Goal: Task Accomplishment & Management: Manage account settings

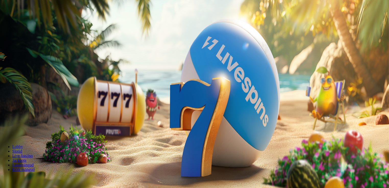
click at [22, 20] on span "Sissemakse" at bounding box center [13, 19] width 18 height 4
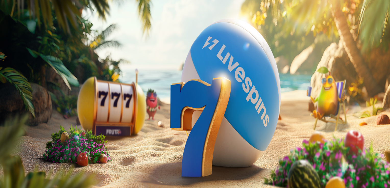
click at [38, 120] on input "***" at bounding box center [20, 122] width 36 height 5
drag, startPoint x: 123, startPoint y: 40, endPoint x: 20, endPoint y: 34, distance: 104.0
click at [20, 34] on div "Sissemakse € 0.00 Logi sisse Kasiino Live-kasiino Kampaaniad 14:52 Alusta mängi…" at bounding box center [195, 83] width 386 height 163
type input "**"
click at [36, 130] on button "MÄNGU TEEKOND" at bounding box center [19, 132] width 34 height 5
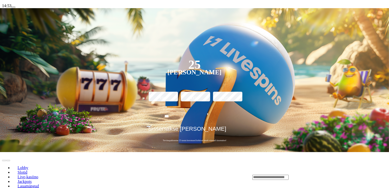
scroll to position [92, 0]
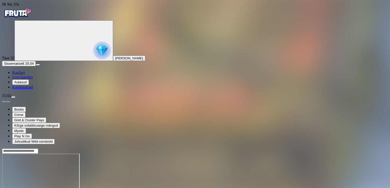
click at [21, 75] on span "Kasiino" at bounding box center [18, 72] width 13 height 4
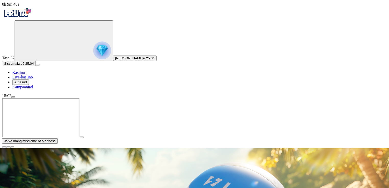
drag, startPoint x: 227, startPoint y: 81, endPoint x: 189, endPoint y: 83, distance: 37.8
type input "**"
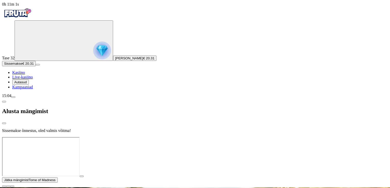
click at [25, 75] on span "Kasiino" at bounding box center [18, 72] width 13 height 4
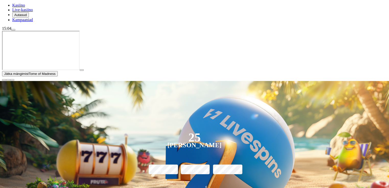
scroll to position [73, 0]
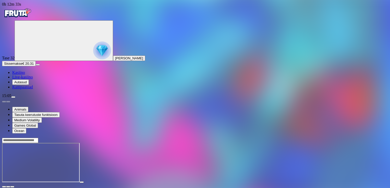
click at [15, 53] on div "Tase 32 [PERSON_NAME]" at bounding box center [195, 40] width 386 height 41
click at [93, 58] on img "Primary" at bounding box center [102, 51] width 18 height 18
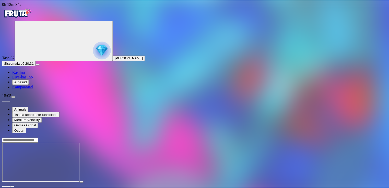
scroll to position [35, 0]
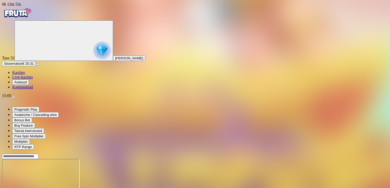
drag, startPoint x: 390, startPoint y: 41, endPoint x: 390, endPoint y: 26, distance: 14.8
click at [388, 26] on html "0h 12m 53s Tase 32 Eve Liinat Sissemakse € 20.31 Kasiino Live-kasiino Autasud K…" at bounding box center [195, 128] width 390 height 256
drag, startPoint x: 390, startPoint y: 65, endPoint x: 387, endPoint y: 27, distance: 37.6
click at [115, 60] on span "[PERSON_NAME]" at bounding box center [129, 58] width 28 height 4
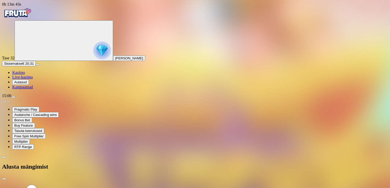
click at [36, 59] on icon "Primary" at bounding box center [55, 40] width 77 height 38
click at [39, 52] on icon "Primary" at bounding box center [55, 40] width 77 height 38
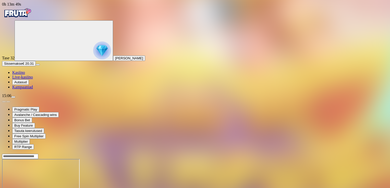
drag, startPoint x: 390, startPoint y: 56, endPoint x: 385, endPoint y: 18, distance: 38.8
click at [25, 75] on span "Kasiino" at bounding box center [18, 72] width 13 height 4
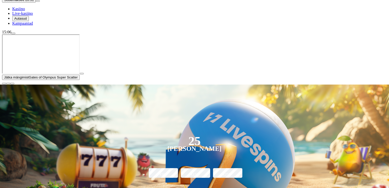
scroll to position [66, 0]
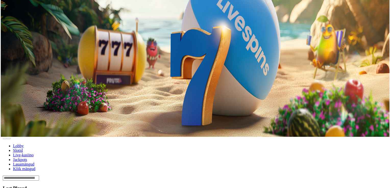
scroll to position [64, 0]
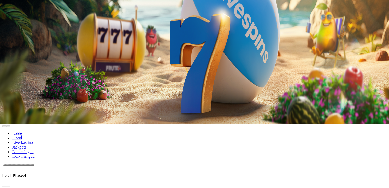
click at [13, 33] on span "menu icon" at bounding box center [13, 33] width 0 height 0
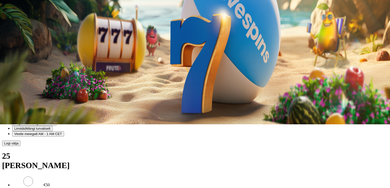
click at [54, 125] on span "Mängi turvaliselt" at bounding box center [42, 123] width 24 height 4
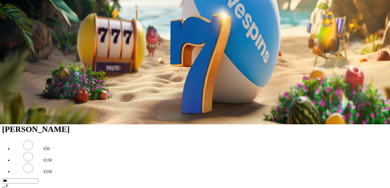
click at [34, 110] on button "7 päeva" at bounding box center [26, 107] width 16 height 5
click at [63, 110] on button "Alusta time-out´i" at bounding box center [48, 107] width 29 height 5
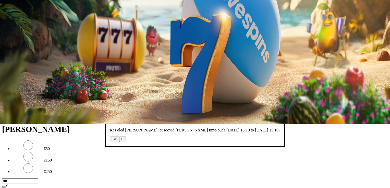
click at [110, 137] on button "Jah" at bounding box center [115, 139] width 10 height 5
